Goal: Task Accomplishment & Management: Complete application form

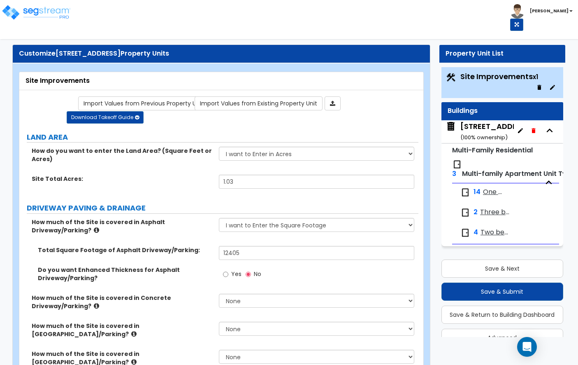
select select "2"
select select "1"
select select "2"
select select "3"
select select "2"
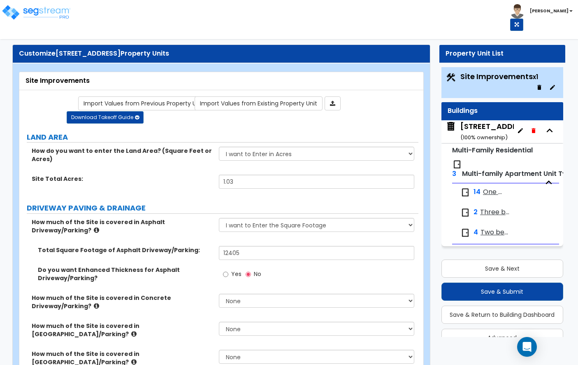
select select "1"
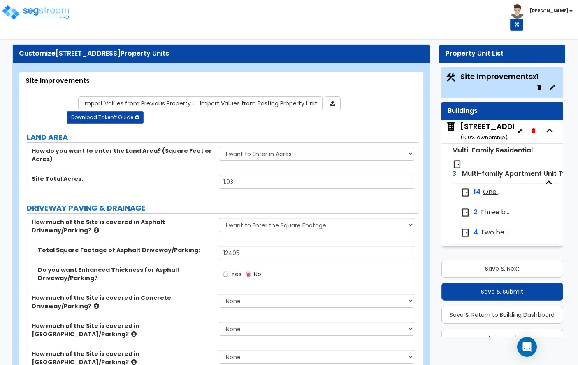
select select "1"
select select "2"
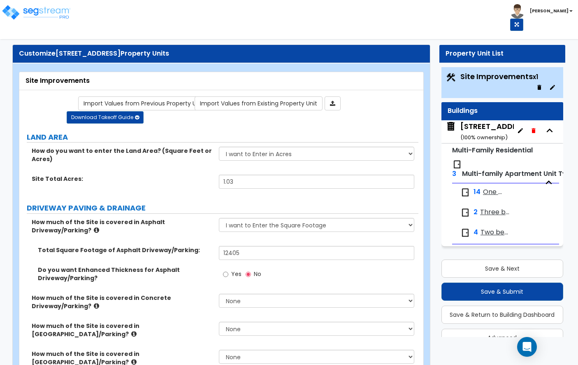
select select "2"
